Goal: Task Accomplishment & Management: Complete application form

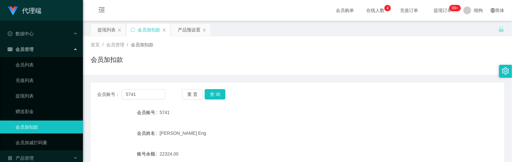
drag, startPoint x: 0, startPoint y: 0, endPoint x: 175, endPoint y: 108, distance: 205.5
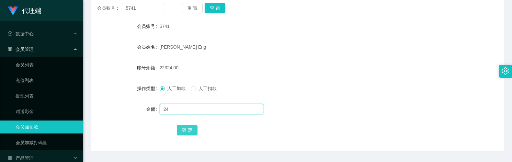
type input "24"
drag, startPoint x: 188, startPoint y: 128, endPoint x: 188, endPoint y: 131, distance: 3.3
click at [188, 128] on button "确 定" at bounding box center [187, 130] width 21 height 10
click at [179, 112] on input "text" at bounding box center [212, 109] width 104 height 10
type input "8"
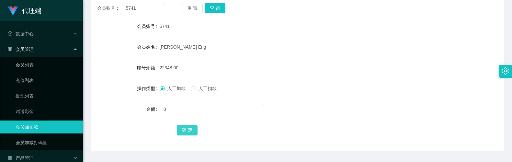
click at [188, 131] on button "确 定" at bounding box center [187, 130] width 21 height 10
click at [315, 68] on div "22356.00" at bounding box center [280, 67] width 241 height 13
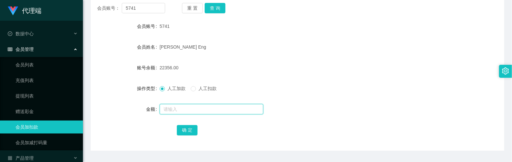
click at [179, 112] on input "text" at bounding box center [212, 109] width 104 height 10
type input "8"
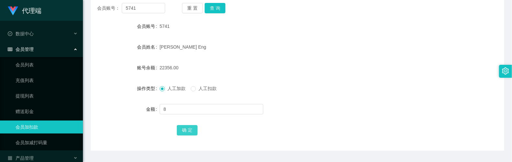
click at [195, 131] on button "确 定" at bounding box center [187, 130] width 21 height 10
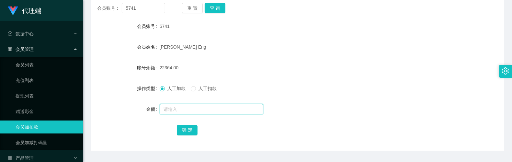
click at [181, 108] on input "text" at bounding box center [212, 109] width 104 height 10
type input "8"
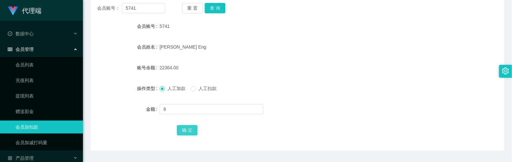
click at [191, 129] on button "确 定" at bounding box center [187, 130] width 21 height 10
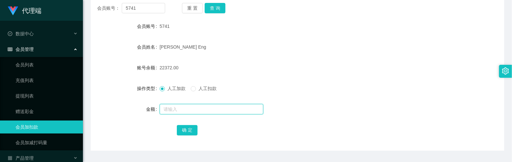
click at [192, 113] on input "text" at bounding box center [212, 109] width 104 height 10
type input "8"
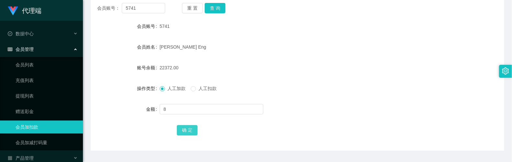
click at [186, 125] on button "确 定" at bounding box center [187, 130] width 21 height 10
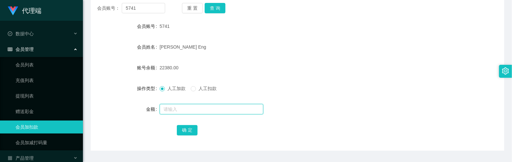
click at [179, 109] on input "text" at bounding box center [212, 109] width 104 height 10
type input "8"
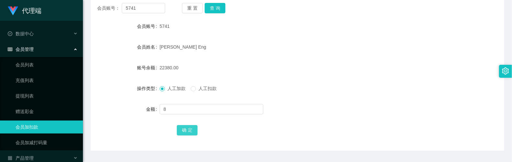
click at [191, 133] on button "确 定" at bounding box center [187, 130] width 21 height 10
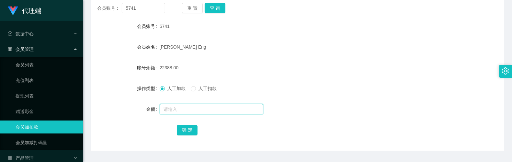
click at [187, 109] on input "text" at bounding box center [212, 109] width 104 height 10
type input "8"
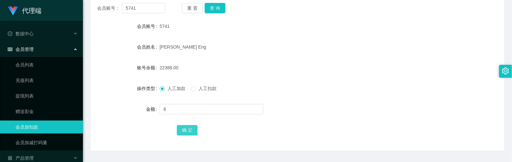
click at [194, 128] on button "确 定" at bounding box center [187, 130] width 21 height 10
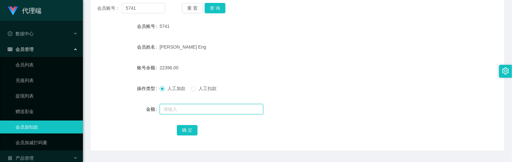
click at [197, 107] on input "text" at bounding box center [212, 109] width 104 height 10
type input "8"
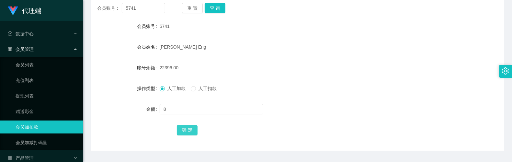
click at [193, 127] on button "确 定" at bounding box center [187, 130] width 21 height 10
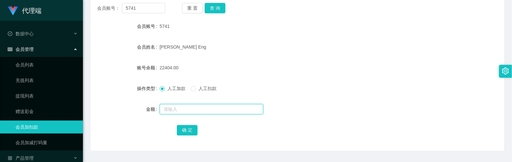
click at [177, 104] on input "text" at bounding box center [212, 109] width 104 height 10
type input "8"
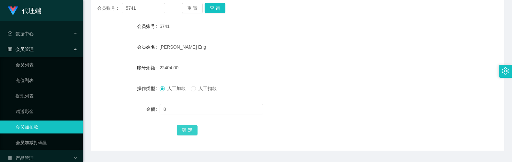
click at [188, 133] on button "确 定" at bounding box center [187, 130] width 21 height 10
